Goal: Check status: Check status

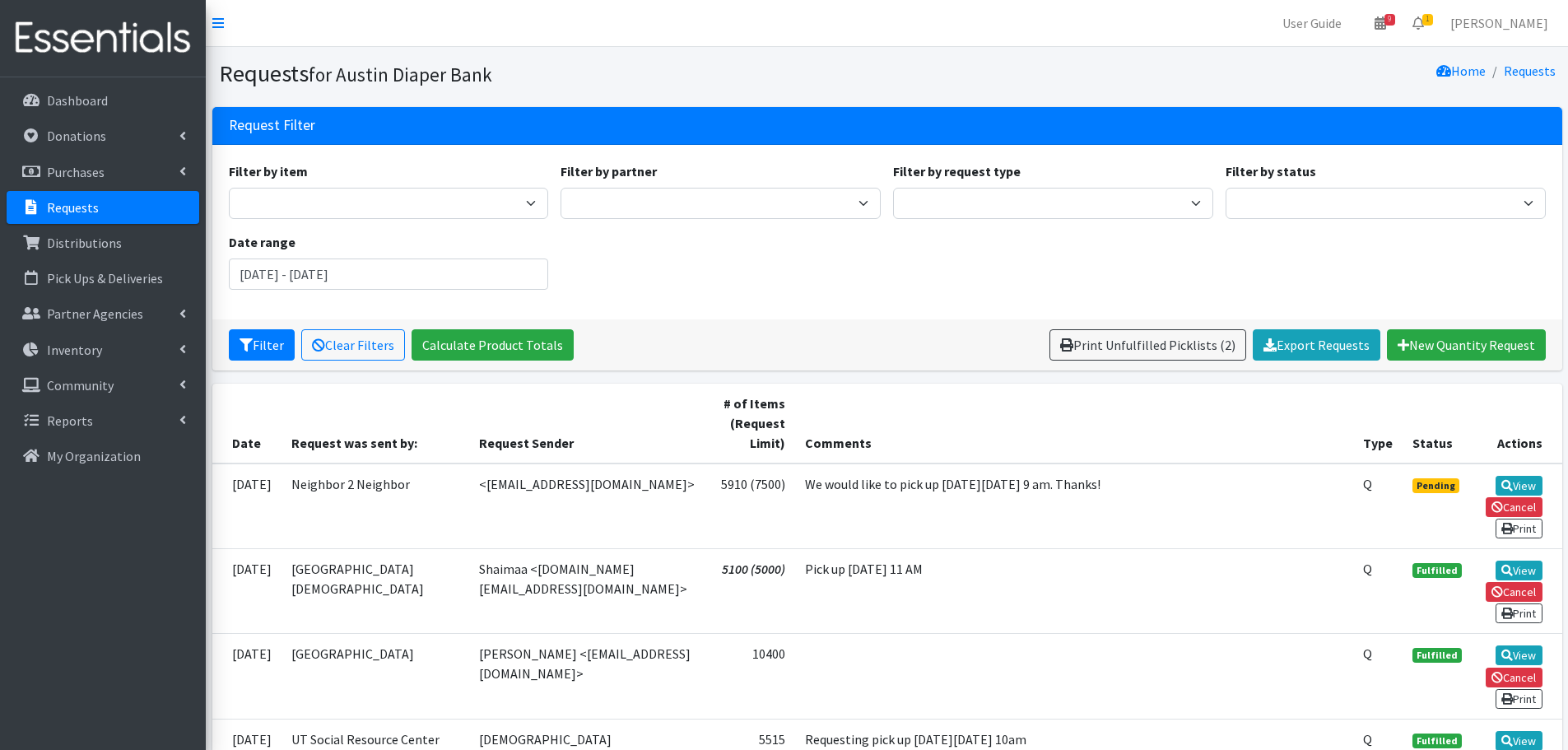
click at [62, 197] on link "Requests" at bounding box center [103, 208] width 193 height 33
click at [1517, 481] on link "View" at bounding box center [1519, 485] width 47 height 20
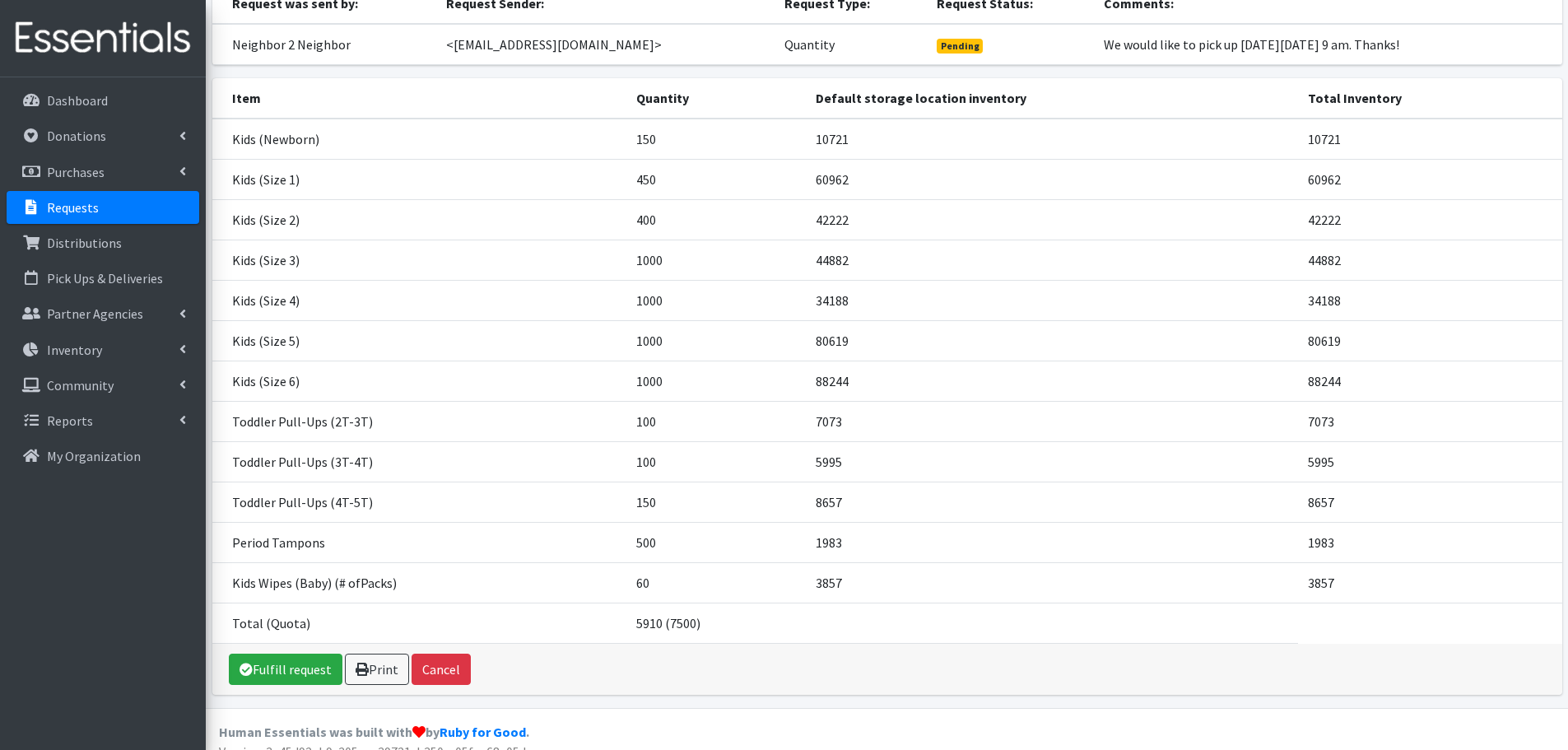
scroll to position [165, 0]
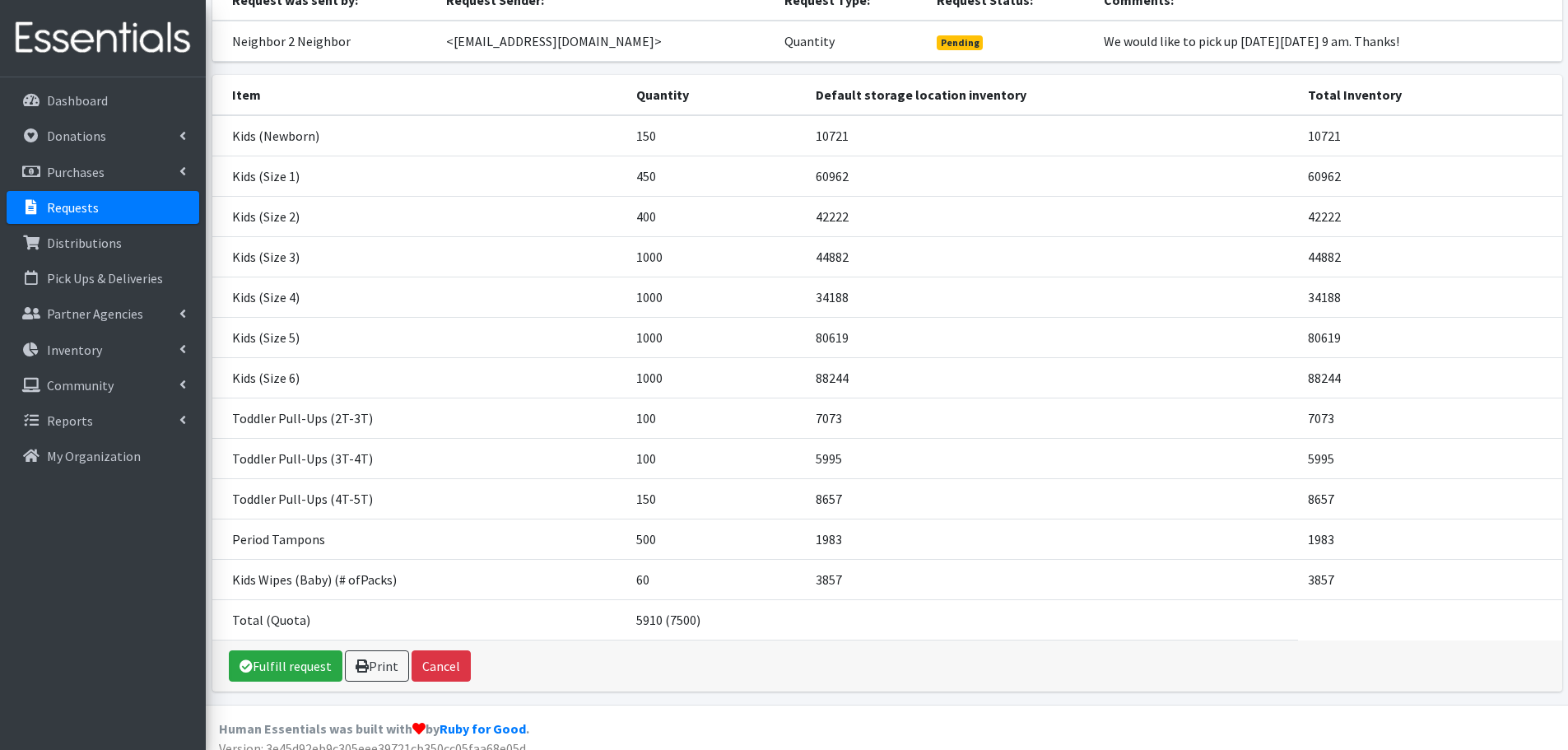
click at [73, 217] on link "Requests" at bounding box center [103, 208] width 193 height 33
